Goal: Find specific page/section: Find specific page/section

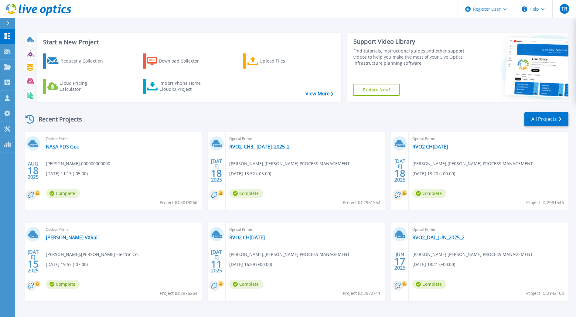
click at [11, 24] on div at bounding box center [10, 23] width 10 height 10
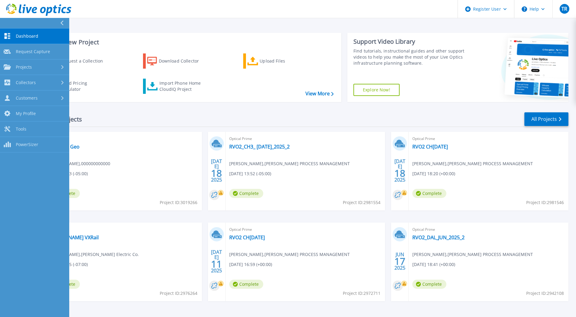
click at [27, 36] on span "Dashboard" at bounding box center [27, 35] width 22 height 5
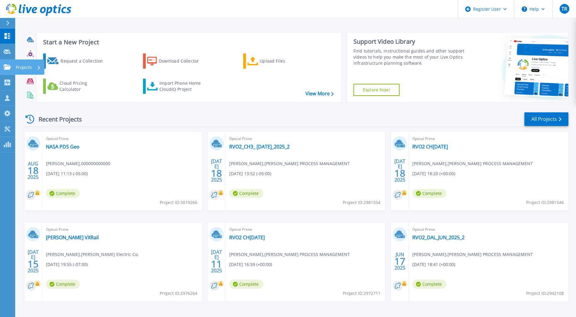
click at [6, 66] on icon at bounding box center [7, 66] width 7 height 5
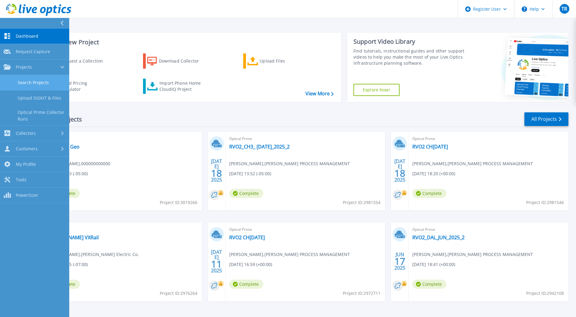
click at [34, 82] on link "Search Projects" at bounding box center [34, 82] width 69 height 15
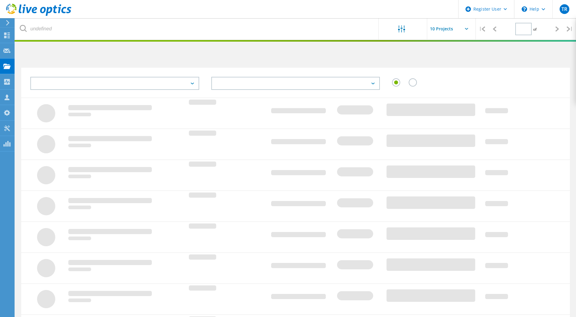
type input "1"
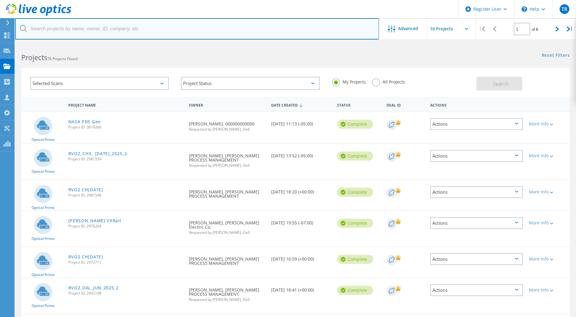
click at [93, 30] on input "text" at bounding box center [197, 28] width 364 height 21
paste input "[PERSON_NAME][EMAIL_ADDRESS][PERSON_NAME][PERSON_NAME][DOMAIN_NAME]"
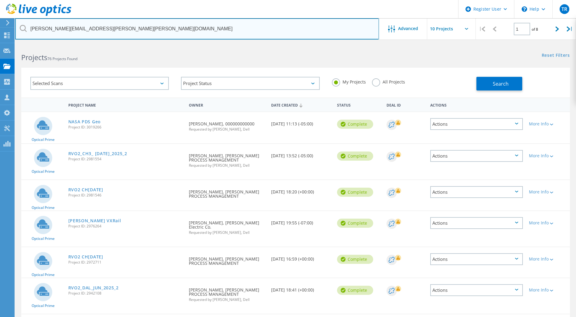
type input "[PERSON_NAME][EMAIL_ADDRESS][PERSON_NAME][PERSON_NAME][DOMAIN_NAME]"
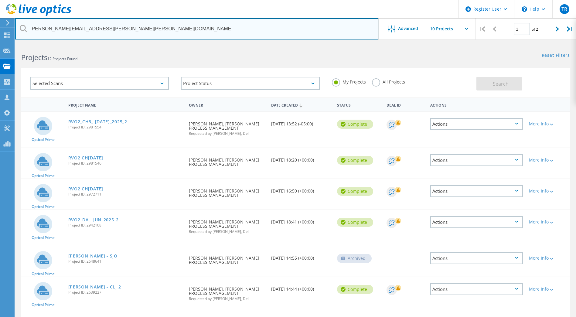
click at [113, 33] on input "[PERSON_NAME][EMAIL_ADDRESS][PERSON_NAME][PERSON_NAME][DOMAIN_NAME]" at bounding box center [197, 28] width 364 height 21
